Goal: Use online tool/utility

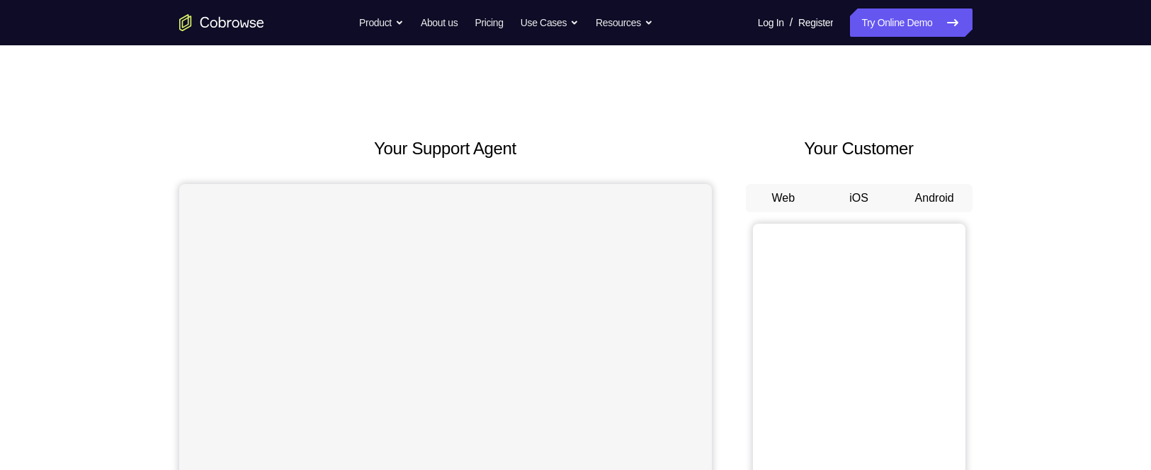
click at [930, 196] on button "Android" at bounding box center [934, 198] width 76 height 28
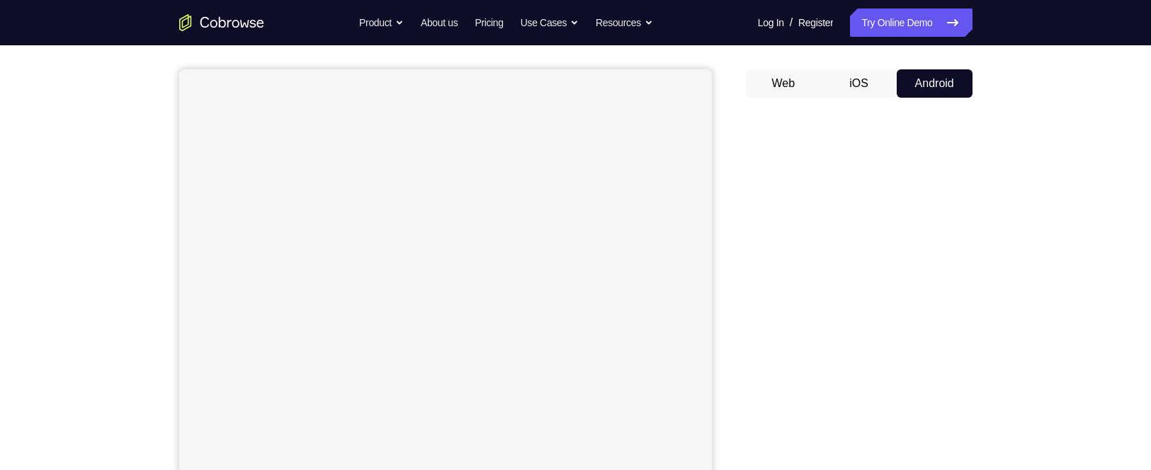
scroll to position [114, 0]
click at [1021, 304] on div "Your Support Agent Your Customer Web iOS Android Next Steps We’d be happy to gi…" at bounding box center [576, 398] width 906 height 934
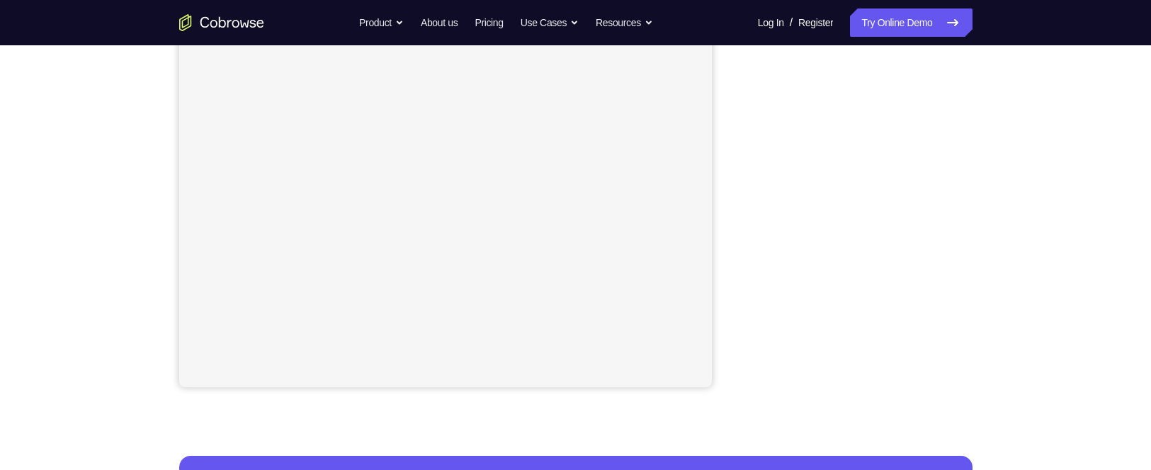
scroll to position [270, 0]
